Goal: Task Accomplishment & Management: Manage account settings

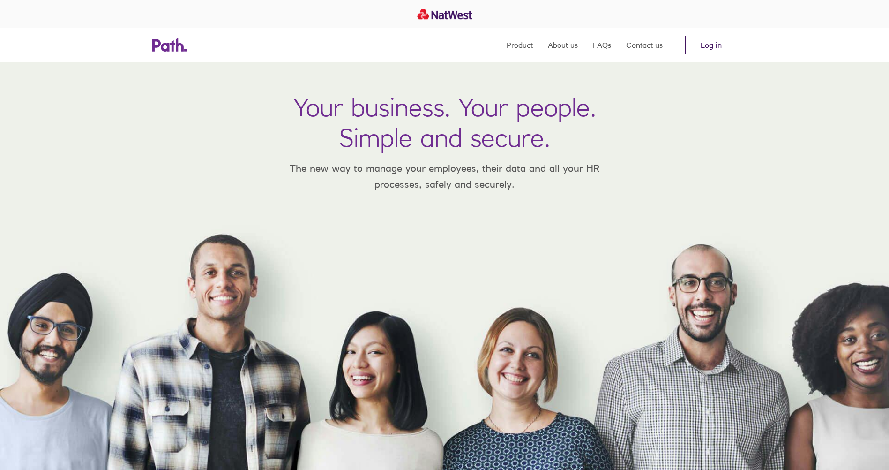
click at [715, 41] on link "Log in" at bounding box center [711, 45] width 52 height 19
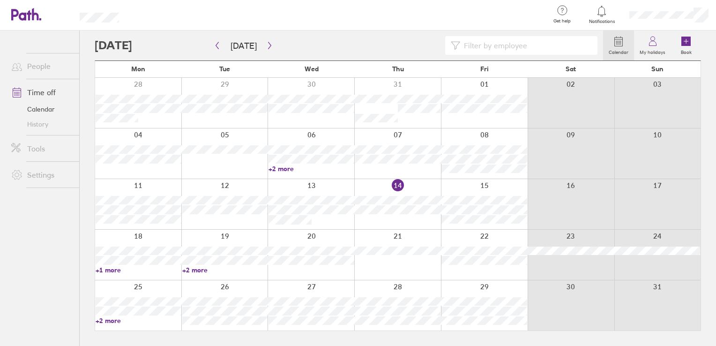
click at [622, 47] on label "Calendar" at bounding box center [618, 51] width 31 height 8
click at [619, 40] on icon at bounding box center [618, 41] width 11 height 11
click at [649, 40] on icon at bounding box center [652, 41] width 11 height 11
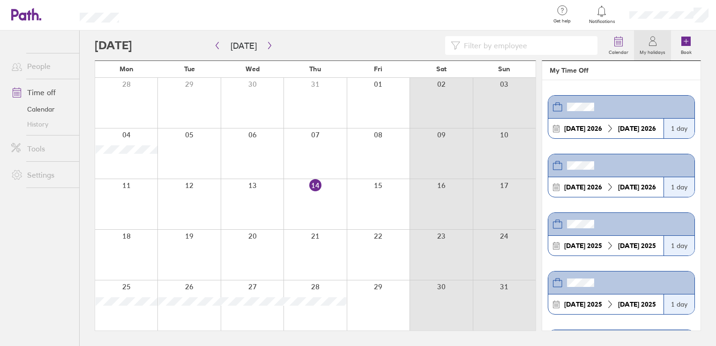
click at [48, 91] on link "Time off" at bounding box center [41, 92] width 75 height 19
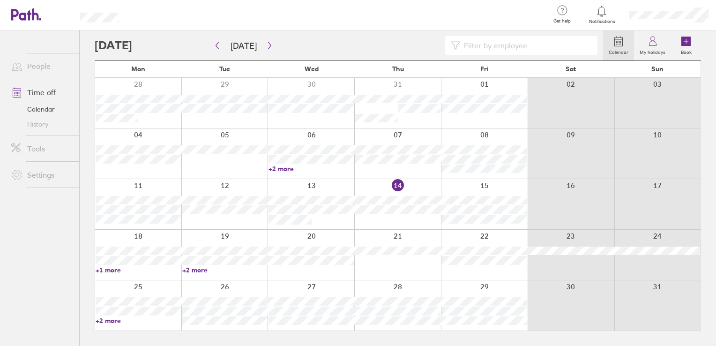
click at [516, 44] on input at bounding box center [526, 46] width 132 height 18
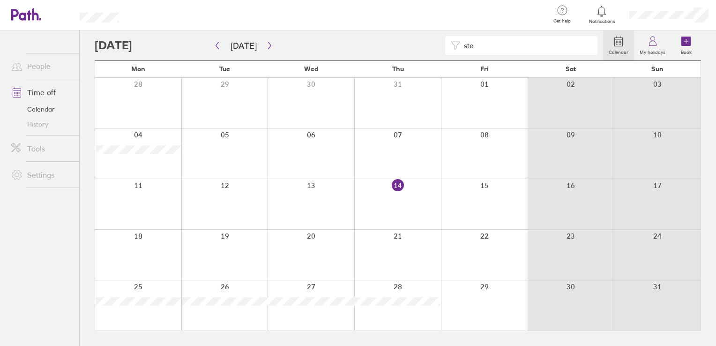
type input "ste"
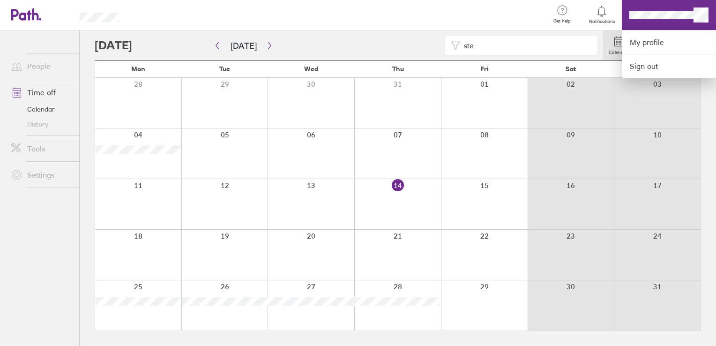
click at [486, 18] on div at bounding box center [338, 15] width 408 height 30
click at [481, 15] on div at bounding box center [338, 15] width 408 height 30
click at [504, 4] on div at bounding box center [338, 15] width 408 height 30
click at [639, 42] on link "My profile" at bounding box center [670, 42] width 94 height 24
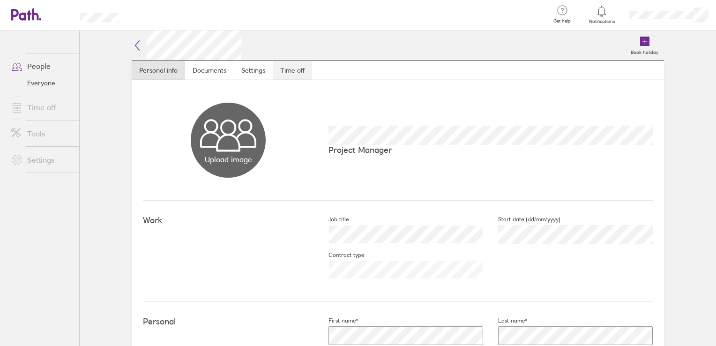
click at [289, 70] on link "Time off" at bounding box center [292, 70] width 39 height 19
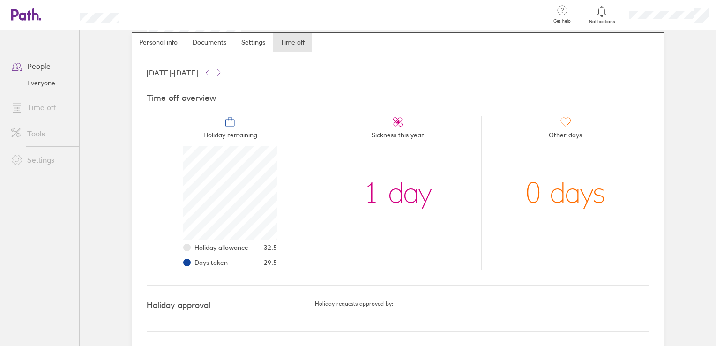
scroll to position [28, 0]
